Goal: Task Accomplishment & Management: Manage account settings

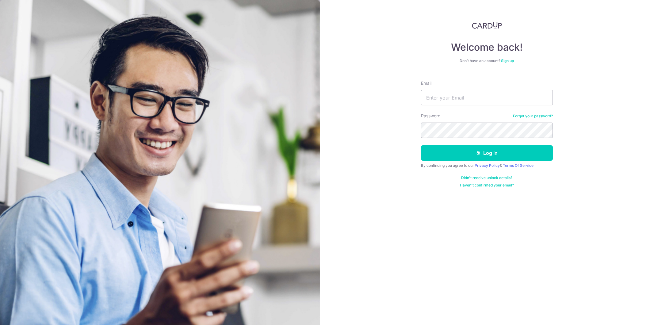
click at [471, 100] on input "Email" at bounding box center [487, 97] width 132 height 15
type input "[EMAIL_ADDRESS][DOMAIN_NAME]"
click at [421, 145] on button "Log in" at bounding box center [487, 152] width 132 height 15
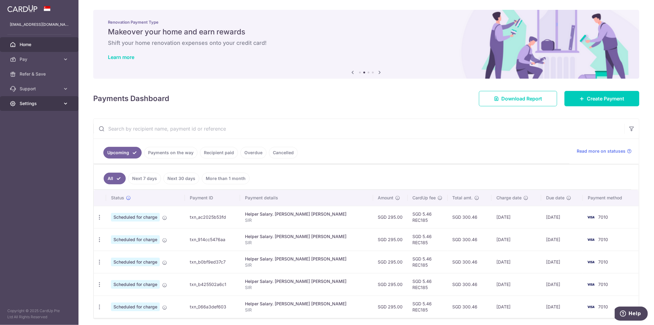
click at [67, 102] on icon at bounding box center [66, 103] width 6 height 6
click at [34, 129] on link "Logout" at bounding box center [39, 132] width 79 height 15
